Goal: Task Accomplishment & Management: Manage account settings

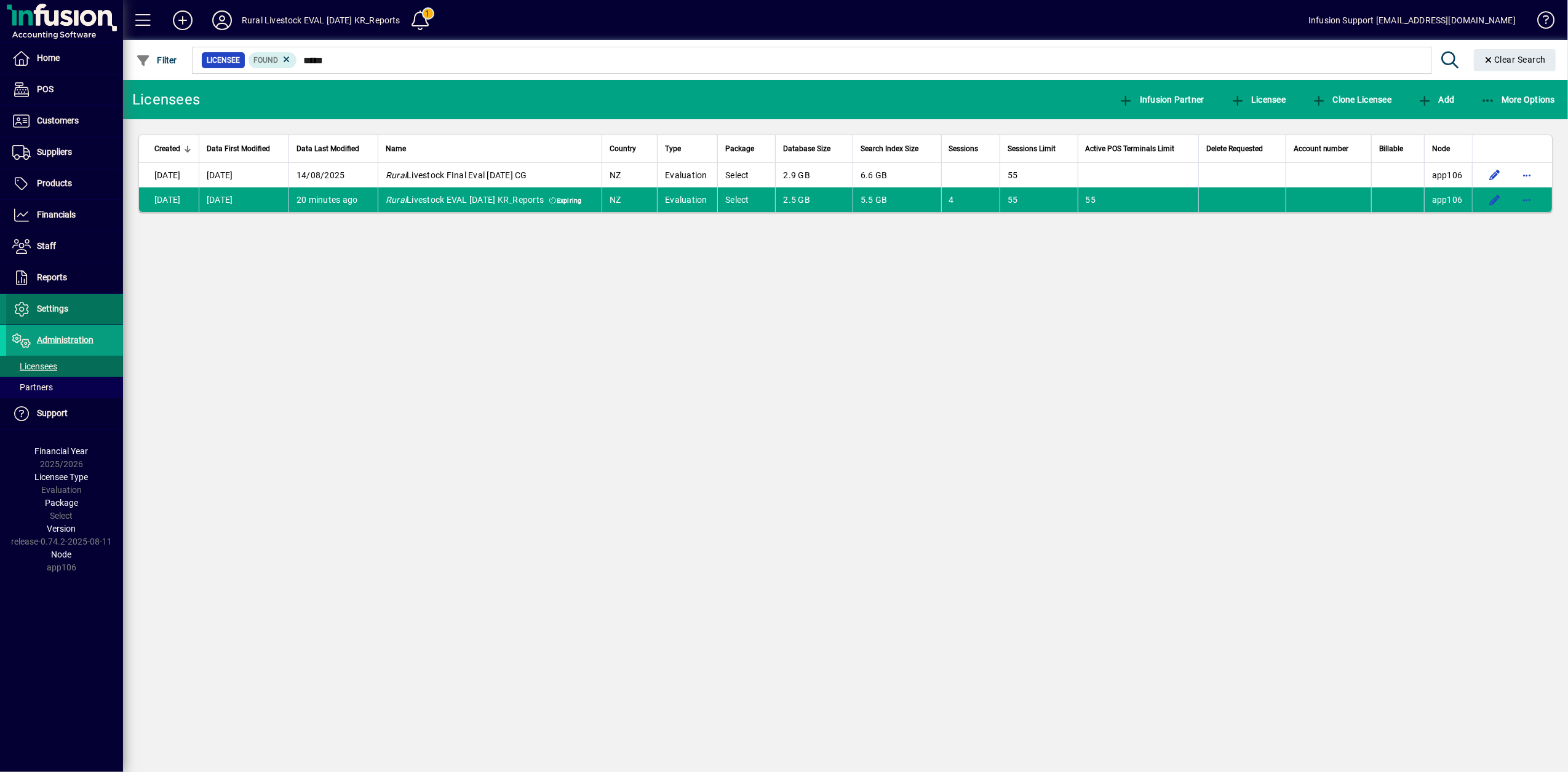
click at [57, 321] on span at bounding box center [64, 309] width 117 height 29
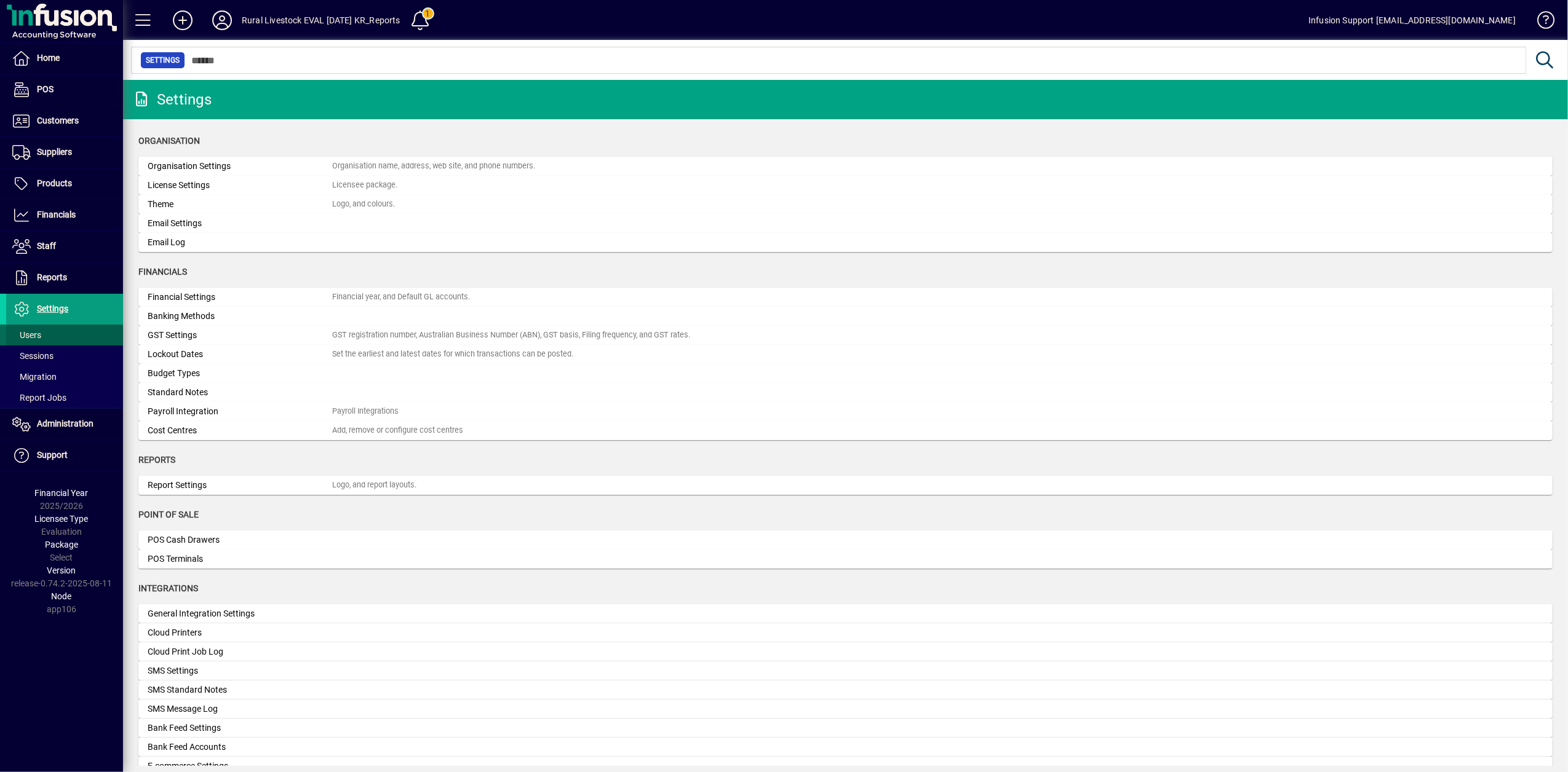
click at [33, 339] on span "Users" at bounding box center [26, 335] width 29 height 10
